Goal: Task Accomplishment & Management: Use online tool/utility

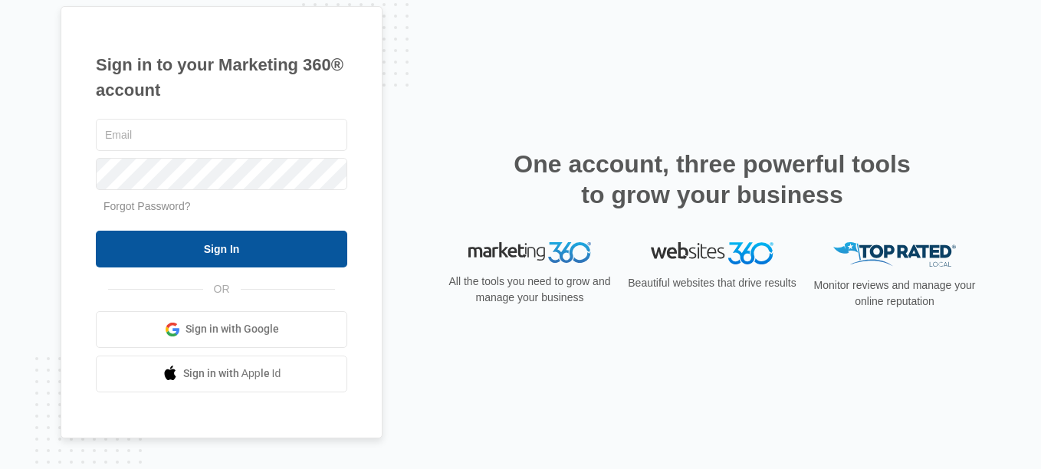
type input "[PERSON_NAME][EMAIL_ADDRESS][DOMAIN_NAME]"
drag, startPoint x: 251, startPoint y: 234, endPoint x: 264, endPoint y: 238, distance: 14.3
click at [251, 234] on input "Sign In" at bounding box center [221, 249] width 251 height 37
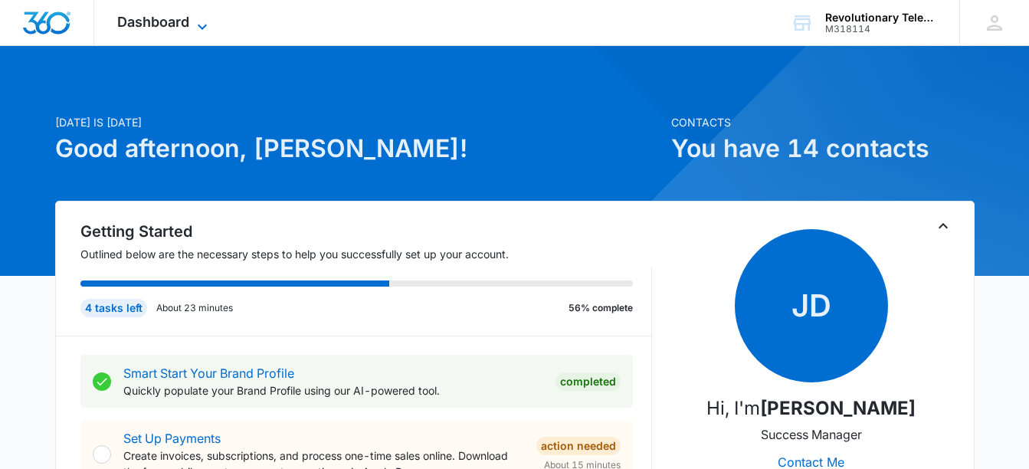
click at [202, 22] on icon at bounding box center [202, 27] width 18 height 18
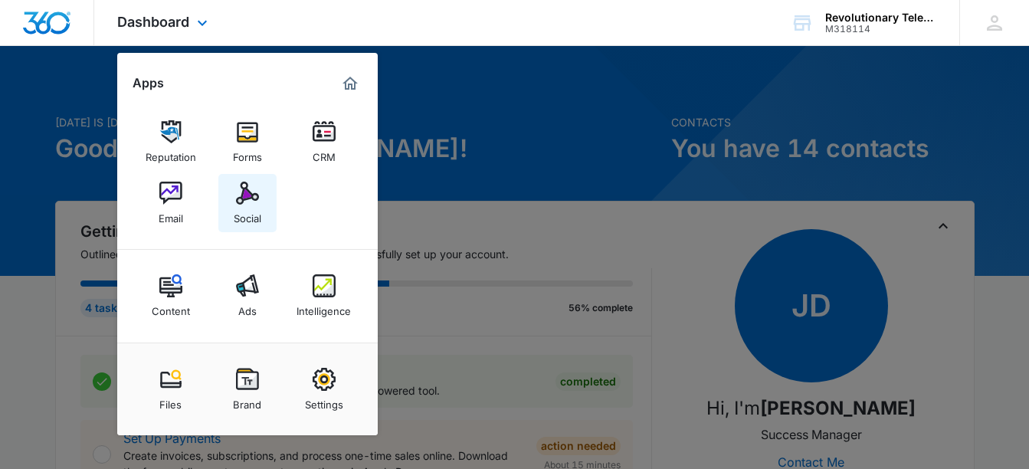
click at [241, 199] on img at bounding box center [247, 193] width 23 height 23
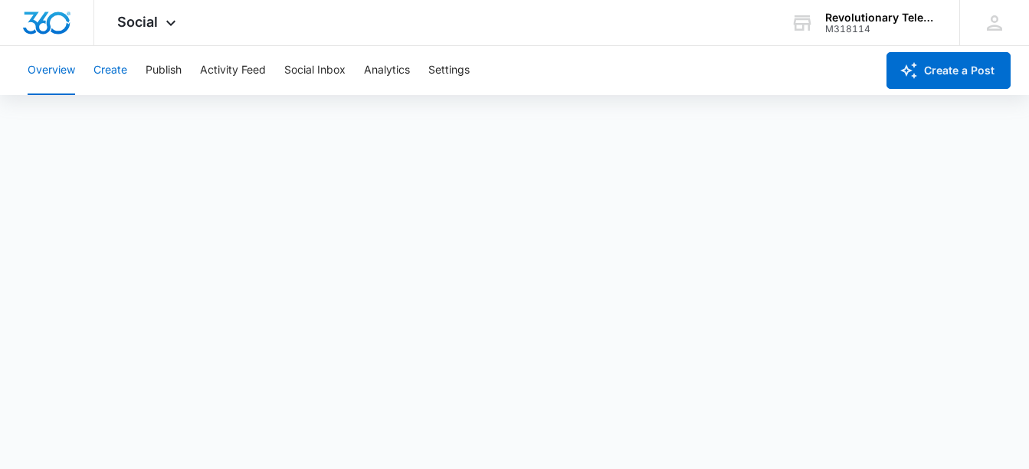
click at [107, 65] on button "Create" at bounding box center [111, 70] width 34 height 49
